Goal: Transaction & Acquisition: Download file/media

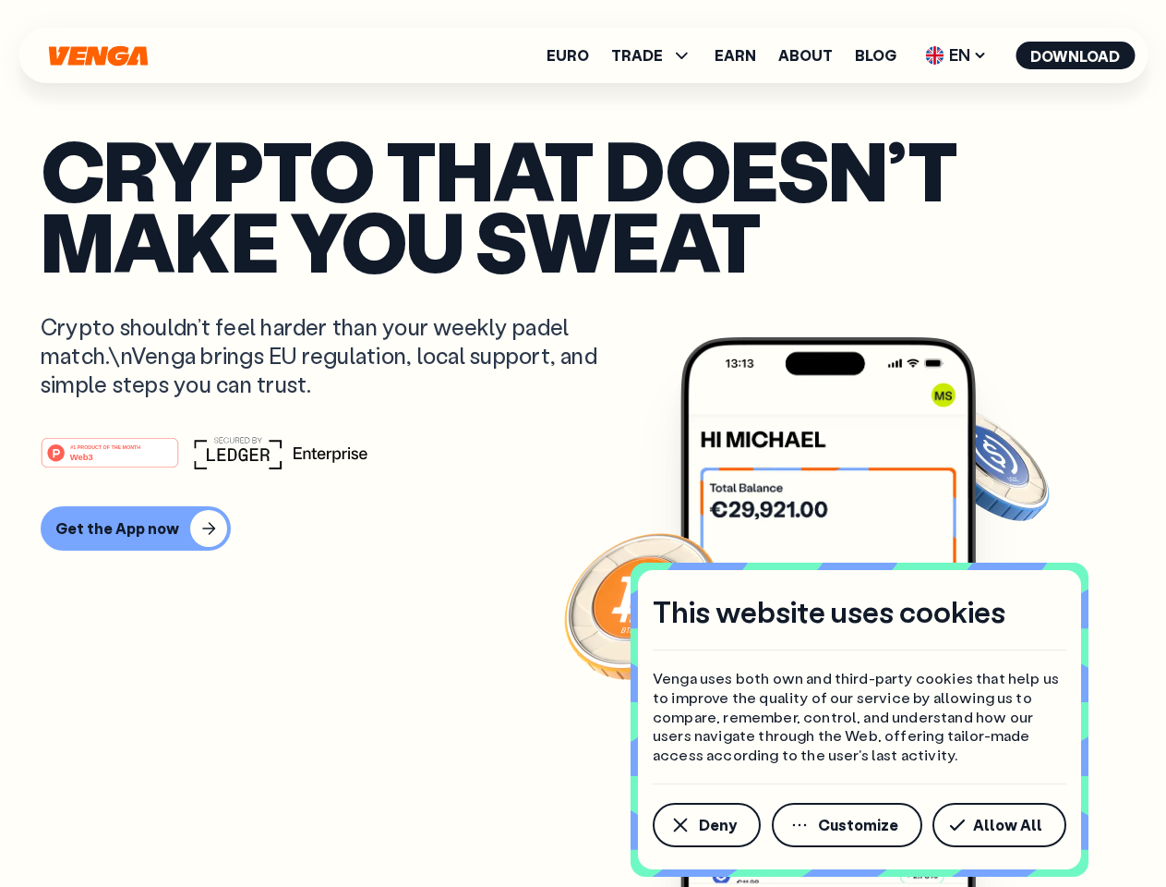
click at [583, 443] on div "#1 PRODUCT OF THE MONTH Web3" at bounding box center [583, 452] width 1085 height 33
click at [706, 825] on span "Deny" at bounding box center [718, 824] width 38 height 15
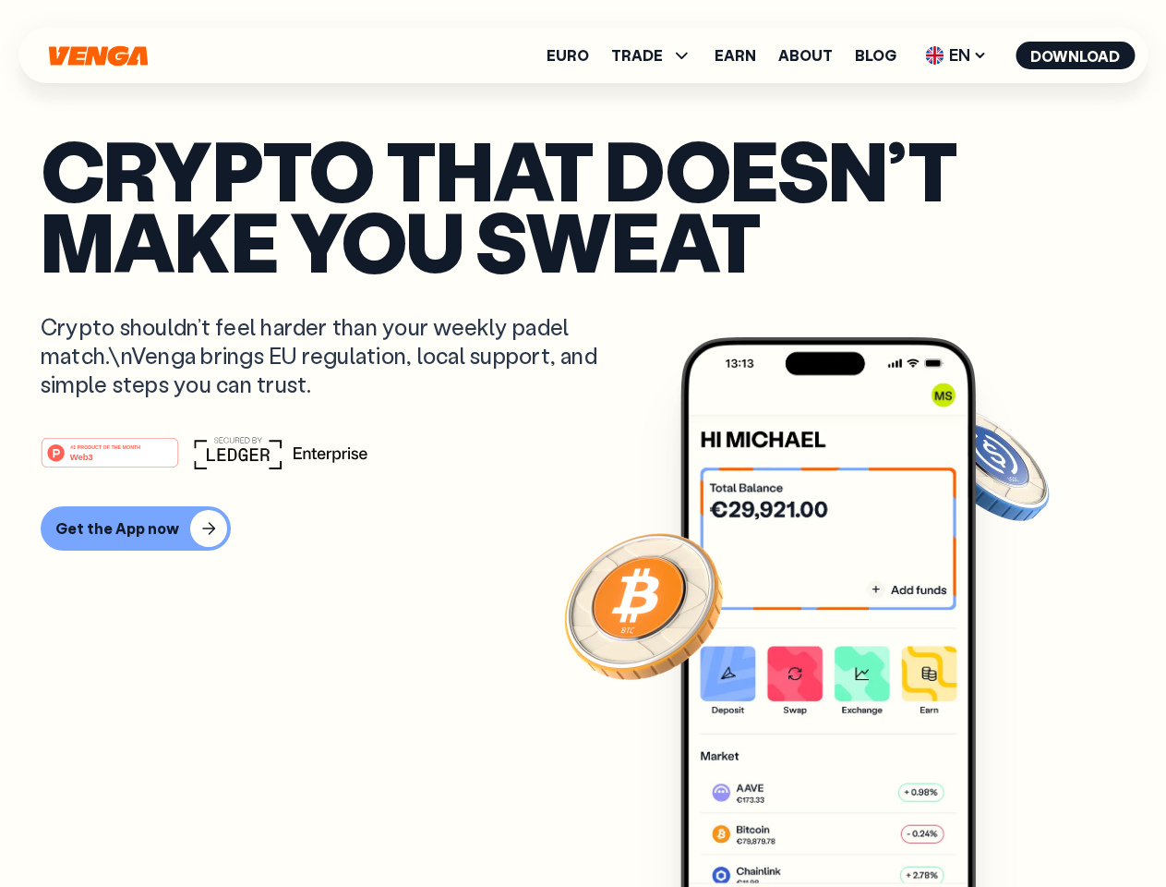
click at [849, 825] on img at bounding box center [829, 646] width 296 height 619
click at [1003, 825] on article "Crypto that doesn’t make you sweat Crypto shouldn’t feel harder than your weekl…" at bounding box center [583, 480] width 1085 height 693
click at [658, 55] on span "TRADE" at bounding box center [637, 55] width 52 height 15
click at [957, 55] on span "EN" at bounding box center [956, 56] width 75 height 30
click at [1076, 55] on button "Download" at bounding box center [1075, 56] width 119 height 28
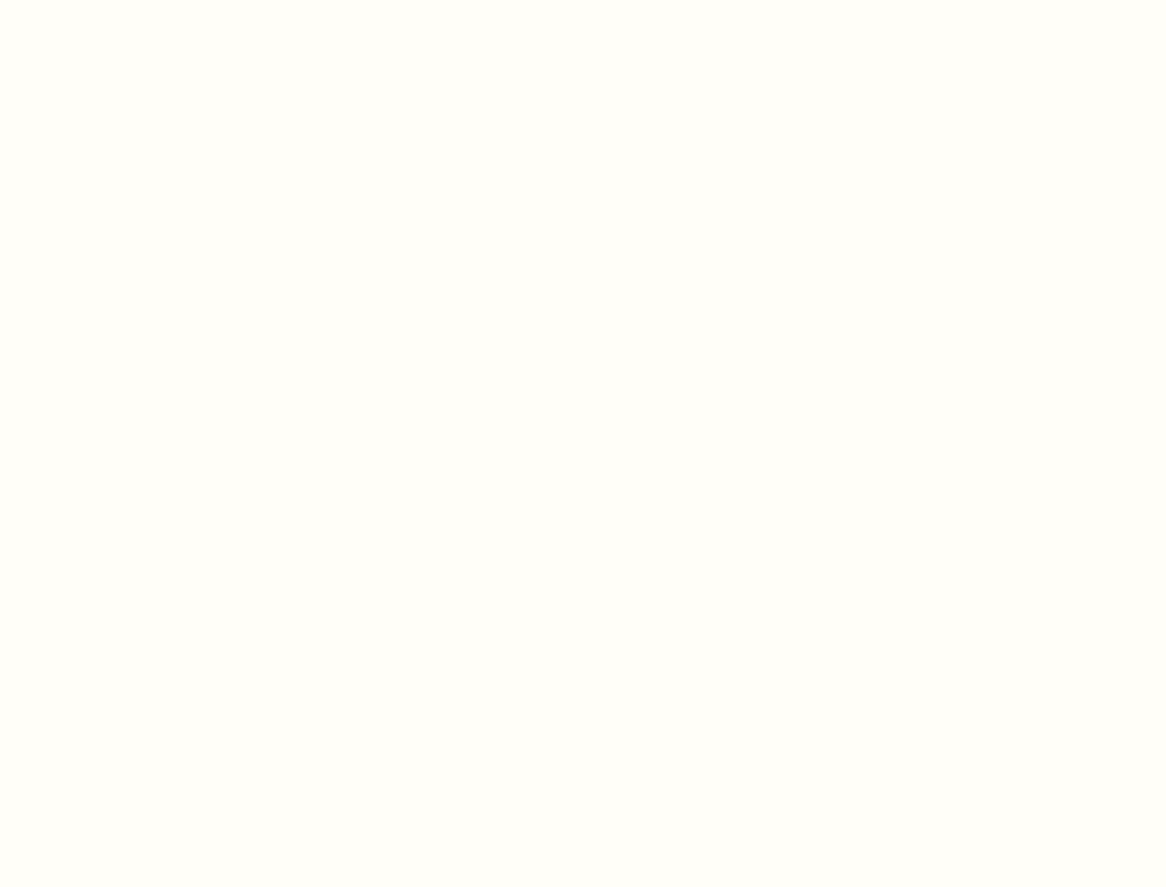
click at [133, 0] on html "This website uses cookies Venga uses both own and third-party cookies that help…" at bounding box center [583, 0] width 1166 height 0
